Goal: Information Seeking & Learning: Learn about a topic

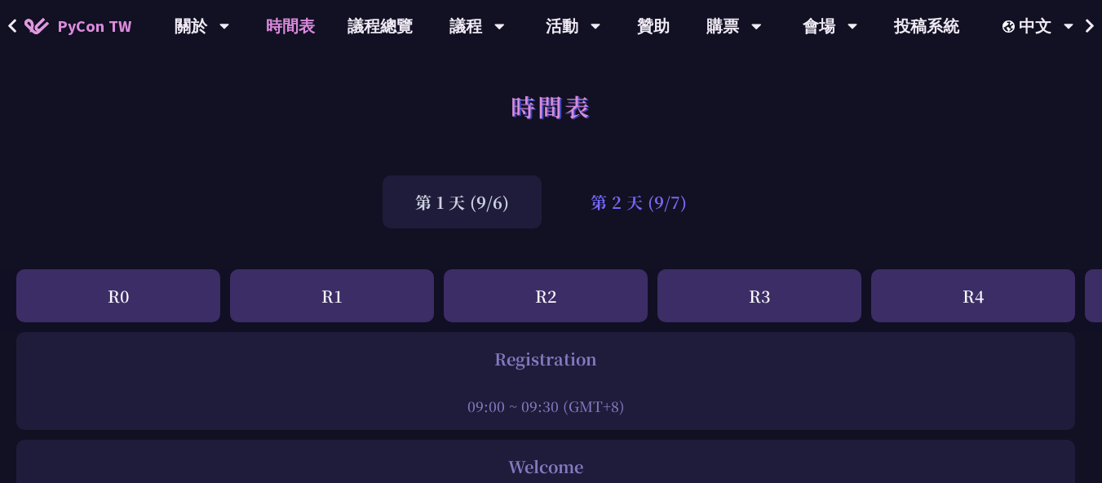
click at [648, 210] on div "第 2 天 (9/7)" at bounding box center [639, 201] width 162 height 53
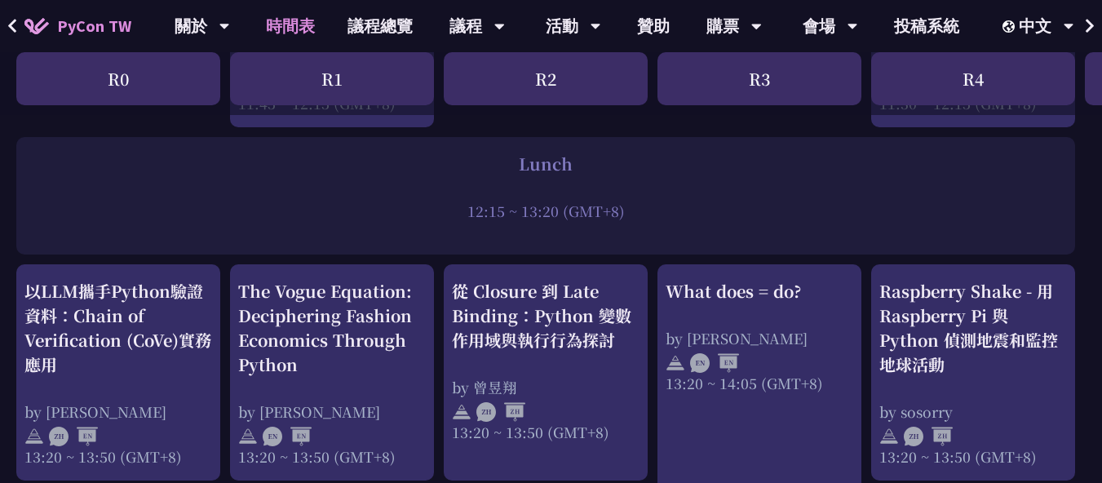
scroll to position [571, 0]
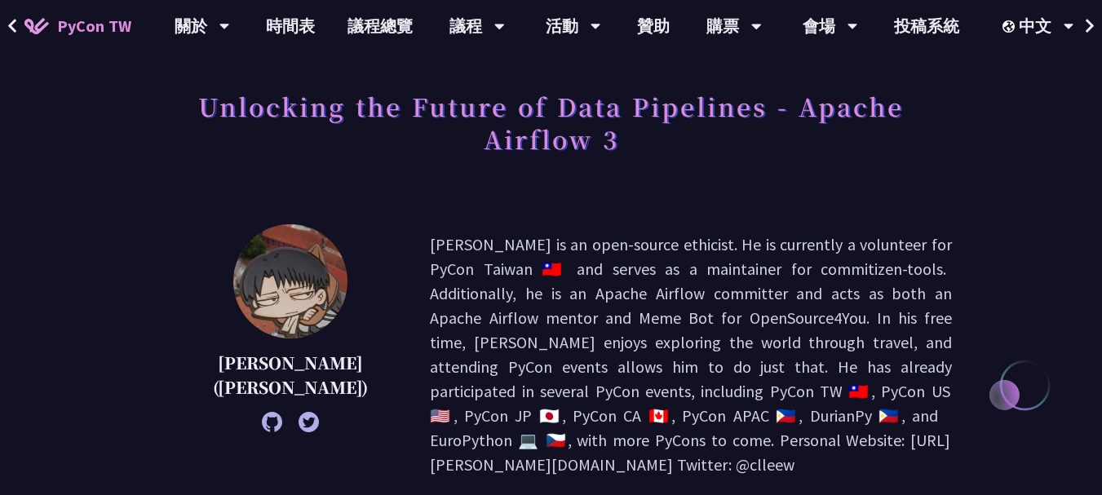
scroll to position [163, 0]
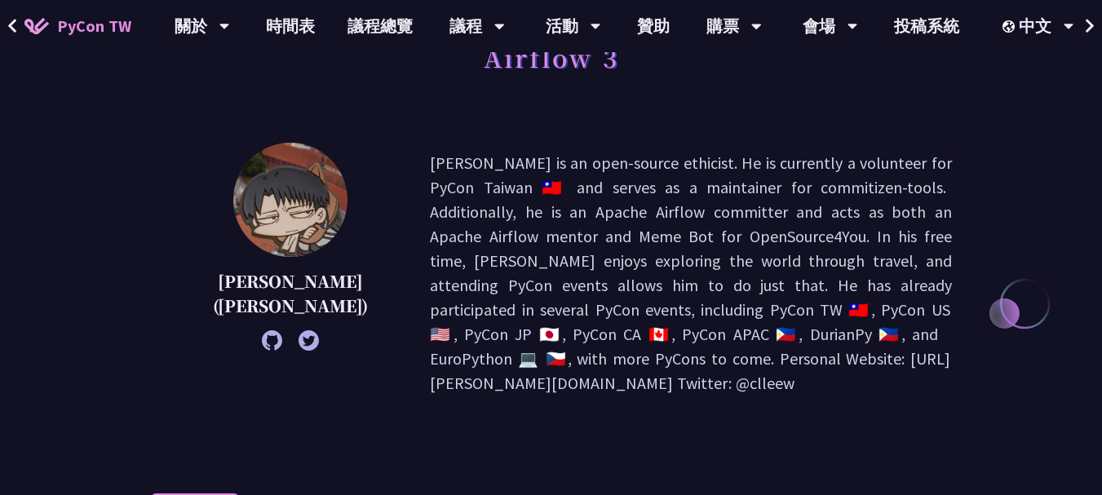
click at [552, 166] on p "[PERSON_NAME] is an open-source ethicist. He is currently a volunteer for PyCon…" at bounding box center [691, 273] width 522 height 245
click at [563, 185] on span "button" at bounding box center [563, 185] width 0 height 0
click at [443, 148] on div "李唯 (Wei Lee) Wei Lee is an open-source ethicist. He is currently a volunteer fo…" at bounding box center [551, 273] width 802 height 261
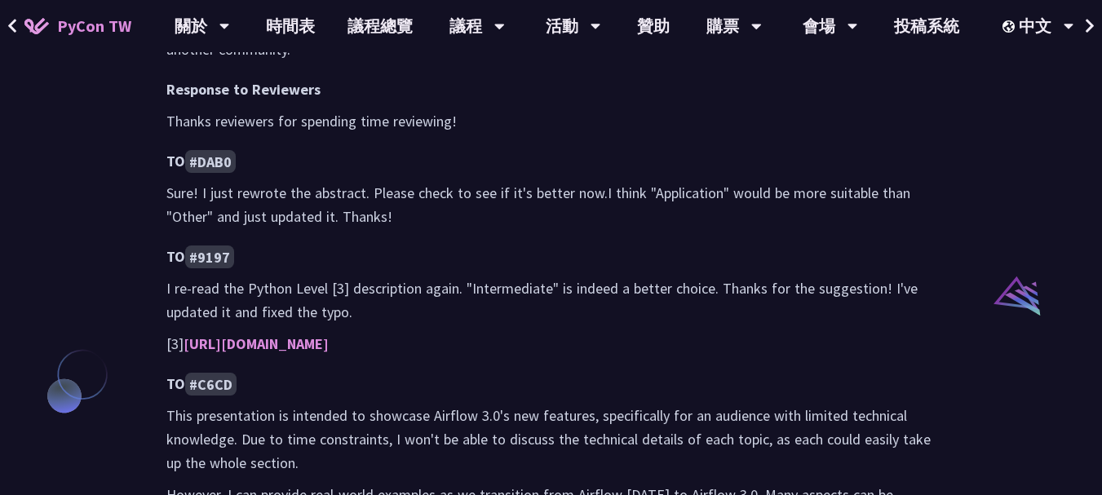
scroll to position [408, 0]
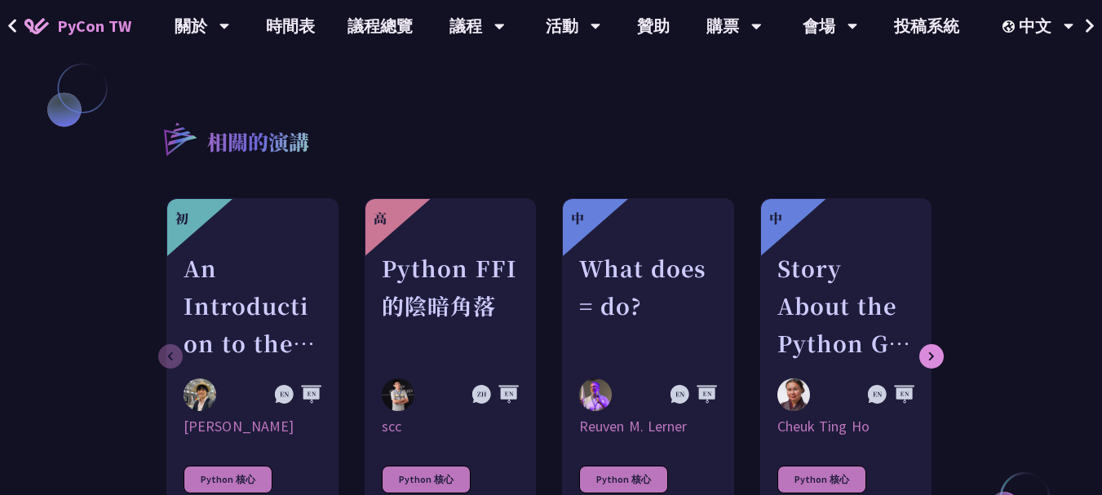
scroll to position [1550, 0]
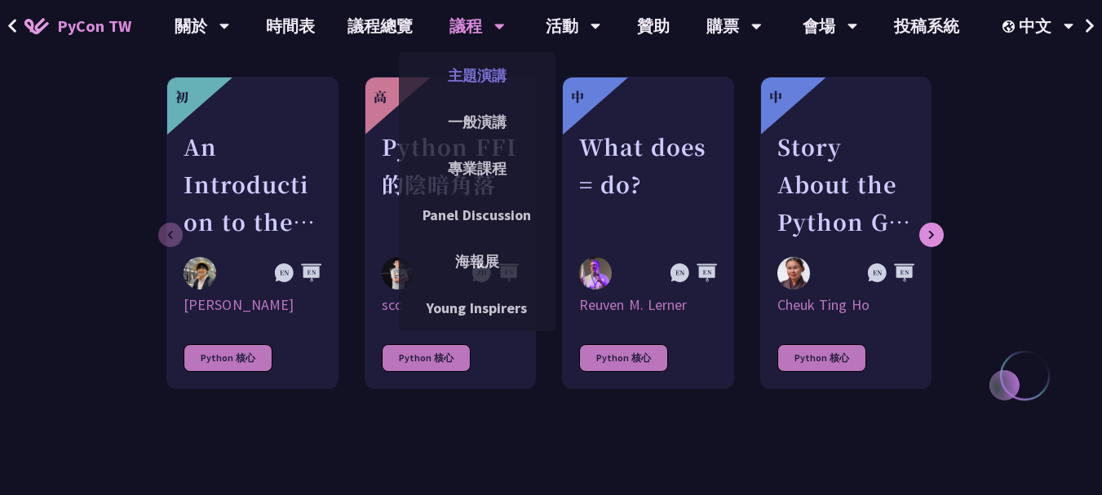
click at [467, 90] on link "主題演講" at bounding box center [477, 75] width 157 height 38
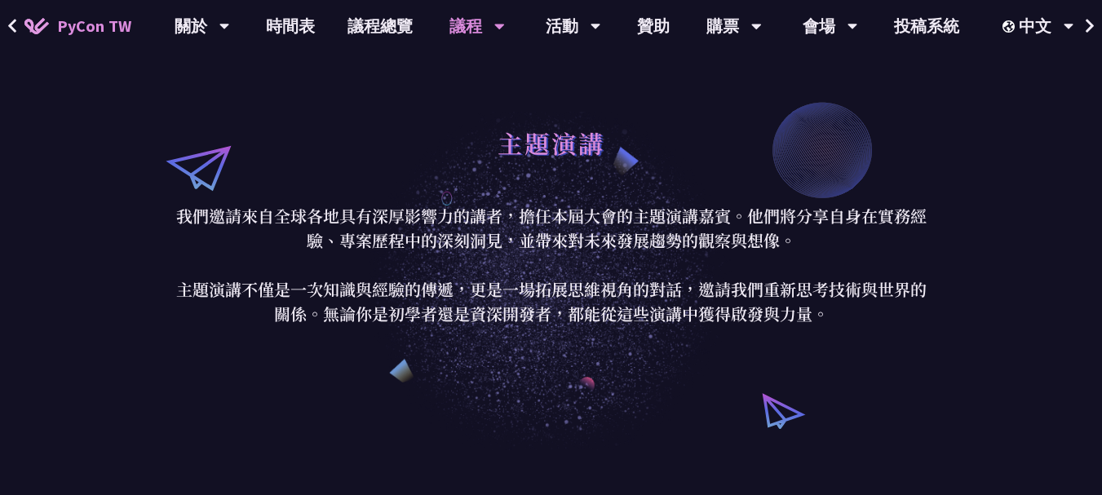
scroll to position [734, 0]
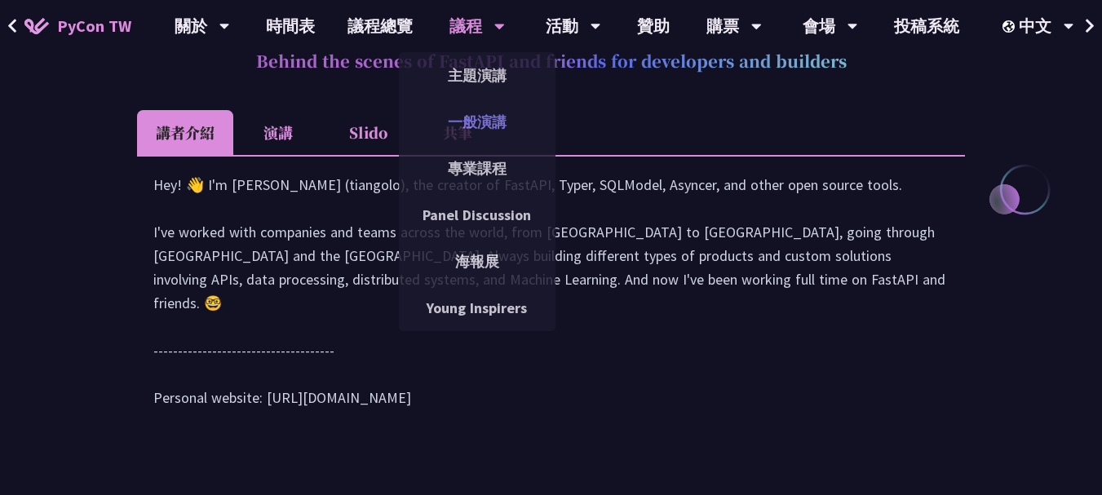
click at [506, 122] on link "一般演講" at bounding box center [477, 122] width 157 height 38
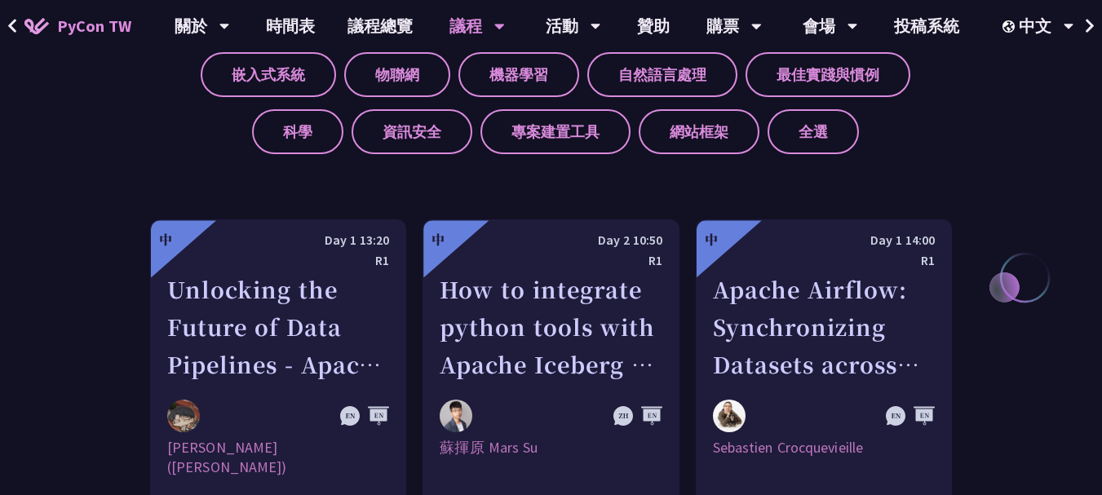
scroll to position [653, 0]
